Goal: Task Accomplishment & Management: Complete application form

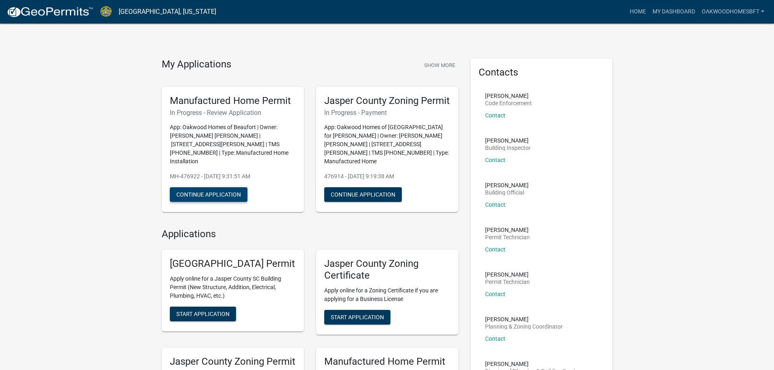
click at [238, 187] on button "Continue Application" at bounding box center [209, 194] width 78 height 15
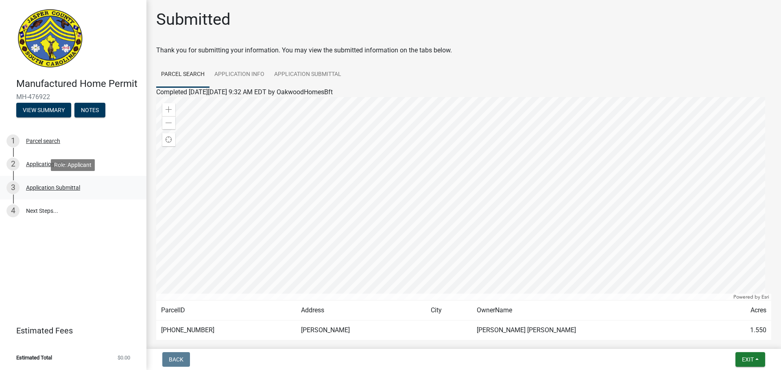
click at [66, 190] on div "Application Submittal" at bounding box center [53, 188] width 54 height 6
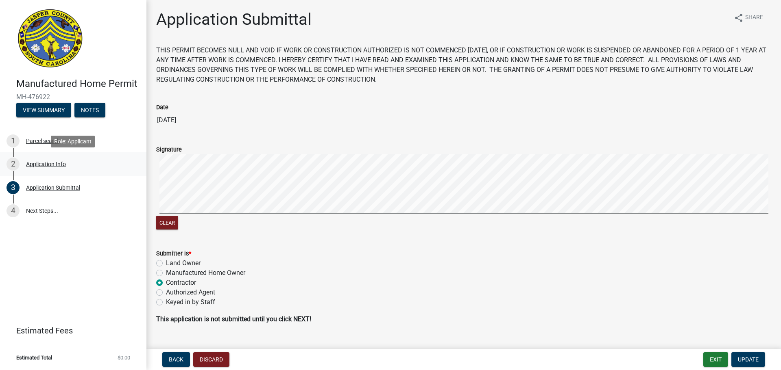
click at [79, 161] on div "2 Application Info" at bounding box center [70, 164] width 127 height 13
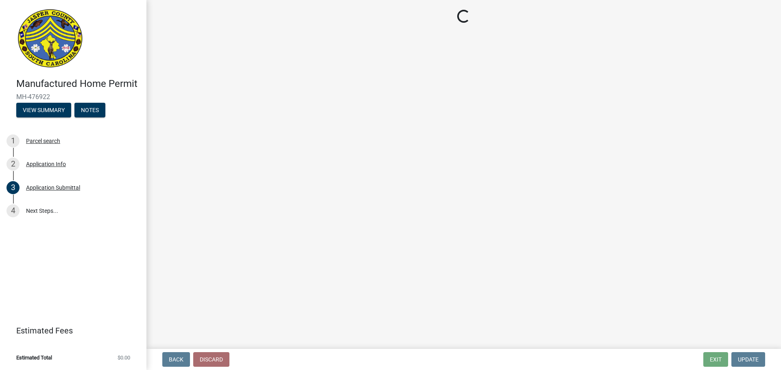
select select "00748aa1-56c2-4786-b7ff-9b3cb1d8d455"
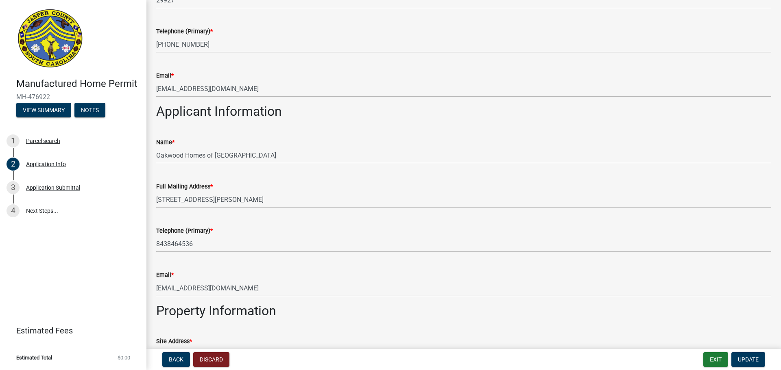
scroll to position [569, 0]
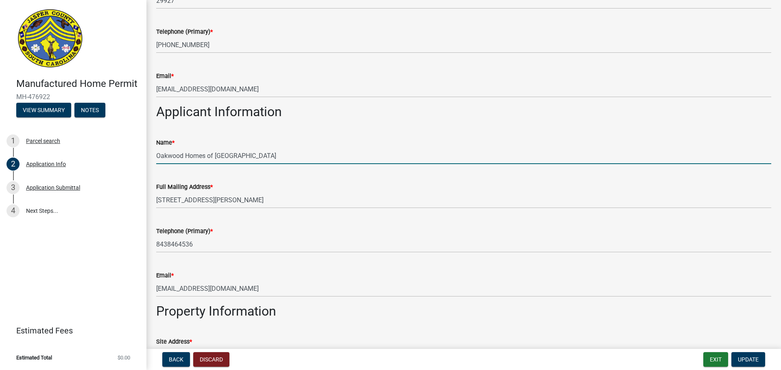
click at [322, 163] on input "Oakwood Homes of [GEOGRAPHIC_DATA]" at bounding box center [463, 156] width 615 height 17
click at [265, 161] on input "Oakwood Homes of Beaufort for [PERSON_NAME]" at bounding box center [463, 156] width 615 height 17
click at [267, 161] on input "Oakwood Homes of Beaufort for [PERSON_NAME]" at bounding box center [463, 156] width 615 height 17
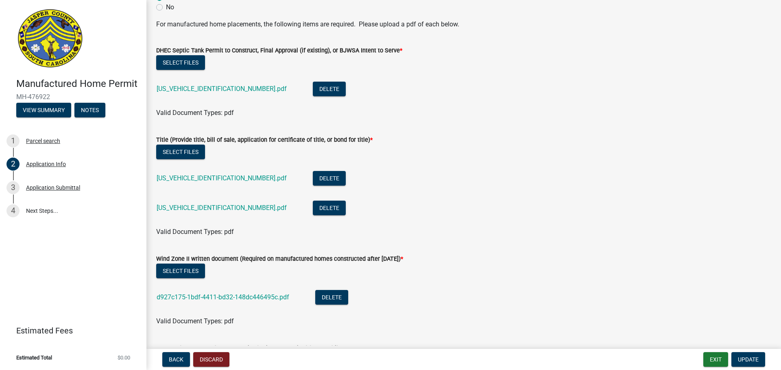
scroll to position [2236, 0]
type input "Oakwood Homes of Beaufort for [GEOGRAPHIC_DATA]"
click at [182, 159] on button "Select files" at bounding box center [180, 151] width 49 height 15
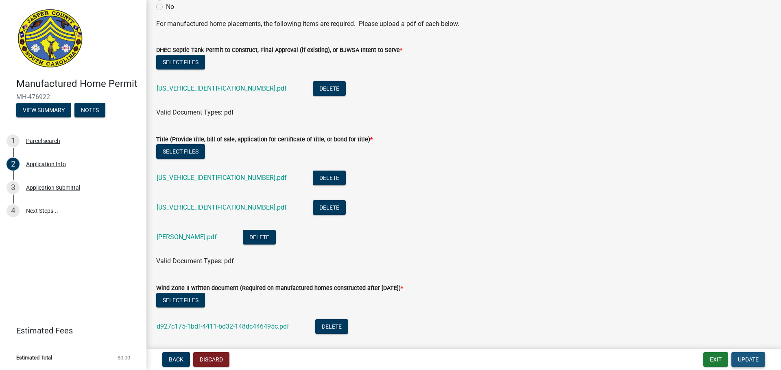
click at [740, 359] on span "Update" at bounding box center [747, 360] width 21 height 7
